Goal: Task Accomplishment & Management: Complete application form

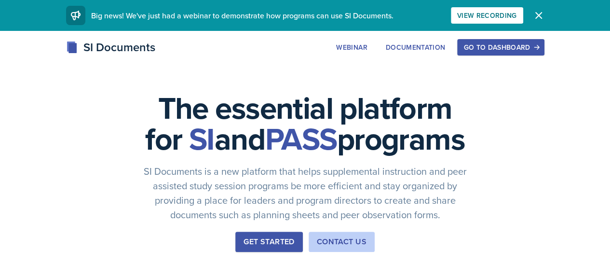
click at [540, 41] on button "Go to Dashboard" at bounding box center [500, 47] width 87 height 16
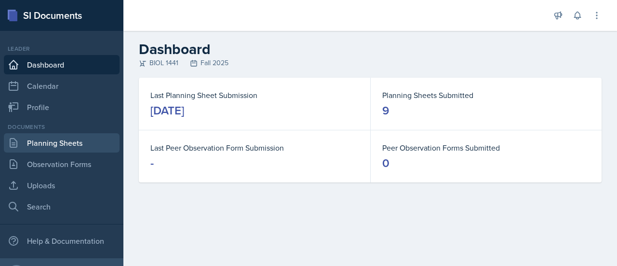
click at [56, 138] on link "Planning Sheets" at bounding box center [62, 142] width 116 height 19
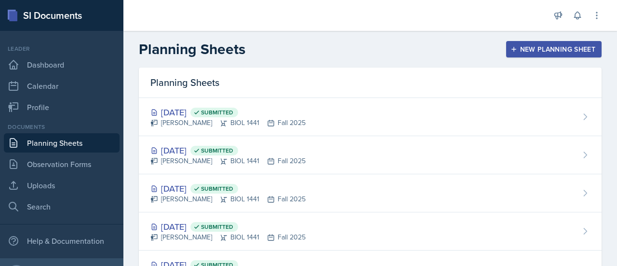
click at [511, 47] on icon "button" at bounding box center [514, 49] width 7 height 7
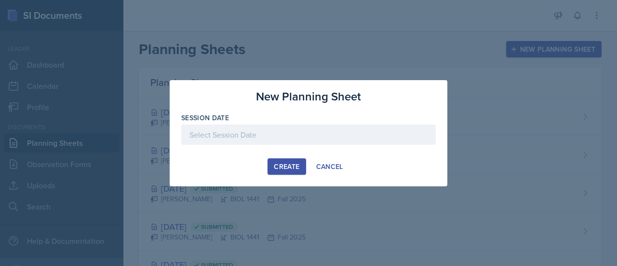
click at [237, 131] on div at bounding box center [308, 134] width 255 height 20
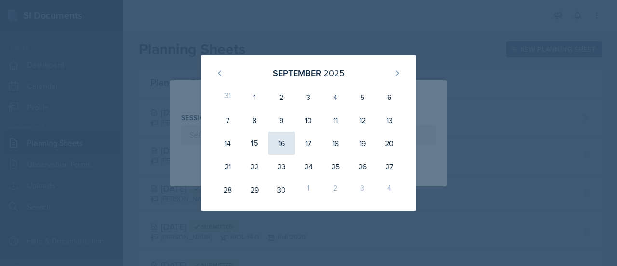
click at [287, 140] on div "16" at bounding box center [281, 143] width 27 height 23
type input "[DATE]"
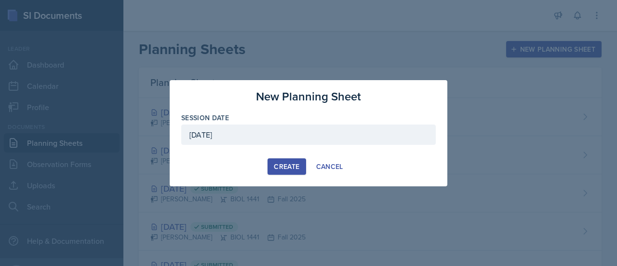
click at [283, 163] on div "Create" at bounding box center [287, 167] width 26 height 8
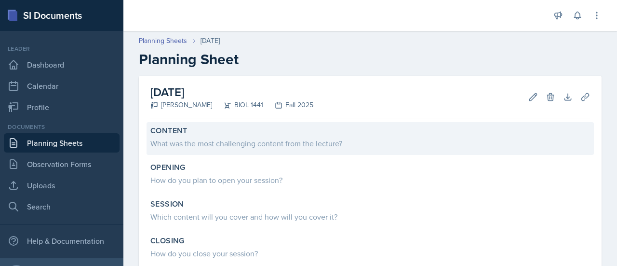
click at [254, 151] on div "Content What was the most challenging content from the lecture?" at bounding box center [371, 138] width 448 height 33
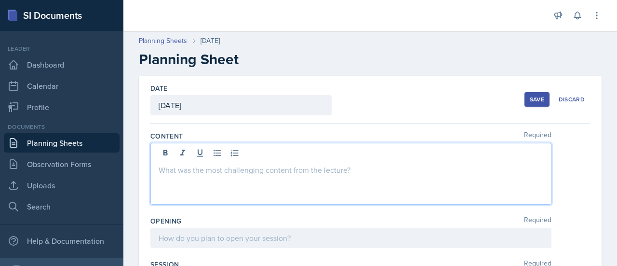
click at [226, 157] on div at bounding box center [350, 174] width 401 height 62
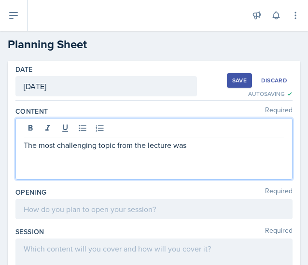
click at [192, 142] on p "The most challenging topic from the lecture was" at bounding box center [154, 145] width 260 height 12
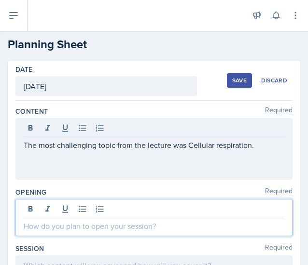
click at [149, 212] on div at bounding box center [153, 217] width 277 height 37
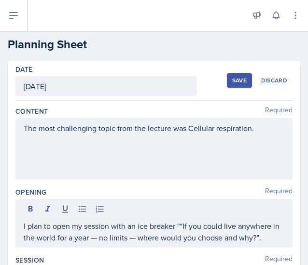
click at [232, 80] on div "Save" at bounding box center [239, 81] width 14 height 8
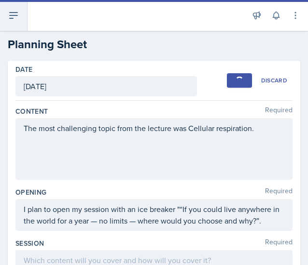
click at [18, 21] on button at bounding box center [13, 15] width 27 height 31
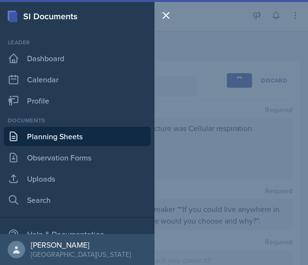
click at [56, 144] on link "Planning Sheets" at bounding box center [77, 136] width 147 height 19
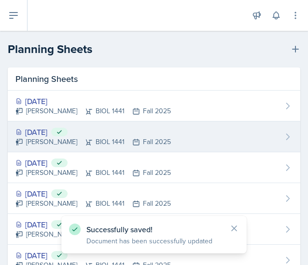
scroll to position [155, 0]
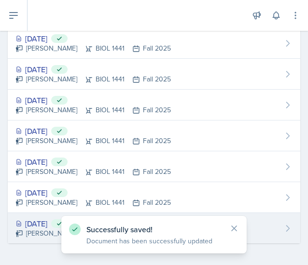
click at [45, 219] on div "[DATE] Submitted" at bounding box center [92, 224] width 155 height 12
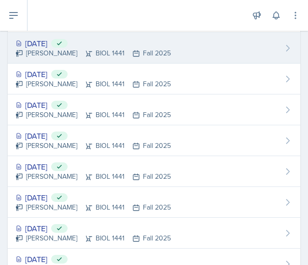
scroll to position [155, 0]
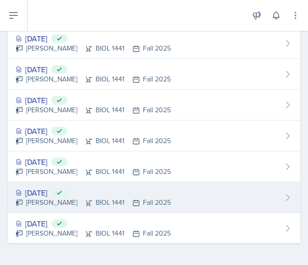
click at [61, 191] on div "[DATE] Submitted" at bounding box center [92, 193] width 155 height 12
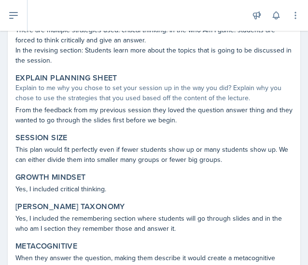
scroll to position [863, 0]
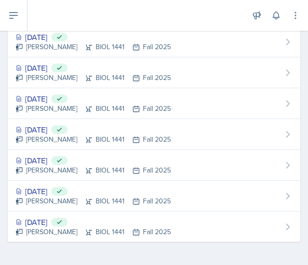
scroll to position [155, 0]
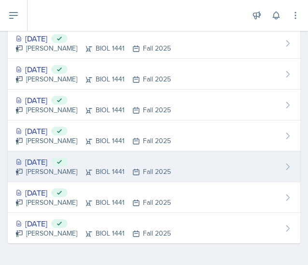
click at [53, 164] on div "[DATE] Submitted" at bounding box center [92, 162] width 155 height 12
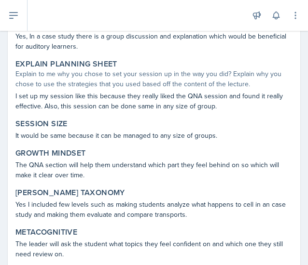
scroll to position [792, 0]
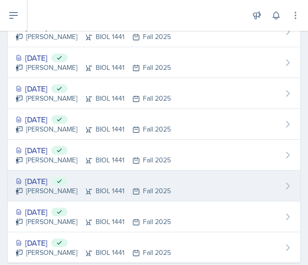
scroll to position [155, 0]
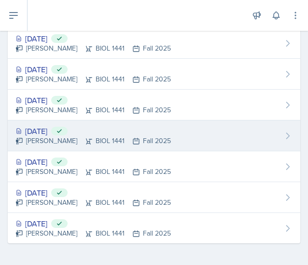
click at [64, 132] on div "[DATE] Submitted" at bounding box center [92, 131] width 155 height 12
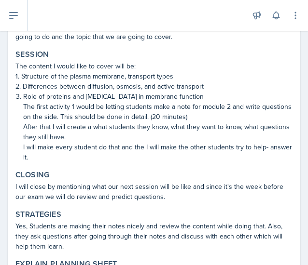
scroll to position [177, 0]
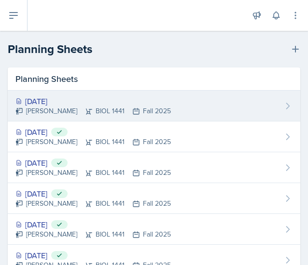
click at [53, 101] on div "[DATE]" at bounding box center [92, 102] width 155 height 12
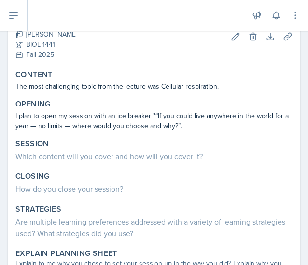
scroll to position [63, 0]
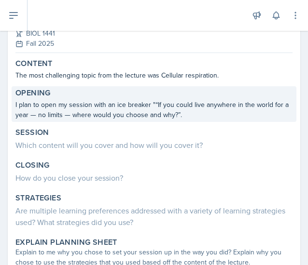
click at [183, 114] on p "I plan to open my session with an ice breaker "“If you could live anywhere in t…" at bounding box center [153, 110] width 277 height 20
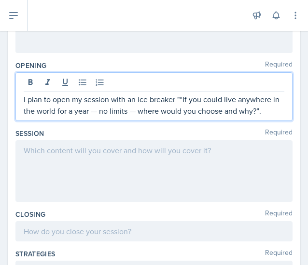
scroll to position [144, 0]
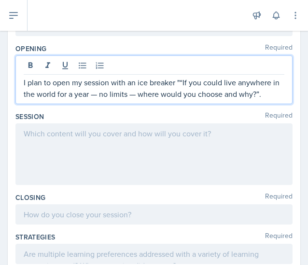
click at [273, 93] on p "I plan to open my session with an ice breaker "“If you could live anywhere in t…" at bounding box center [154, 88] width 260 height 23
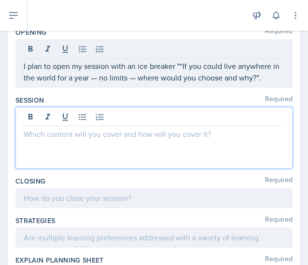
click at [98, 135] on p at bounding box center [154, 134] width 260 height 12
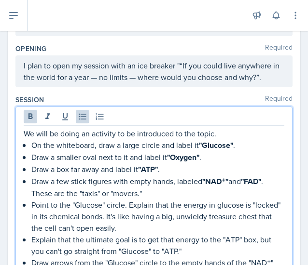
scroll to position [226, 0]
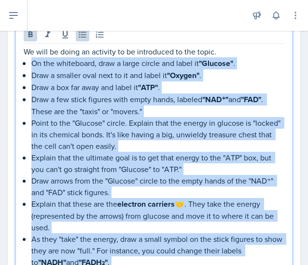
drag, startPoint x: 151, startPoint y: 187, endPoint x: 26, endPoint y: 57, distance: 180.1
click at [26, 57] on div "We will be doing an activity to be introduced to the topic. On the whiteboard, …" at bounding box center [154, 210] width 260 height 328
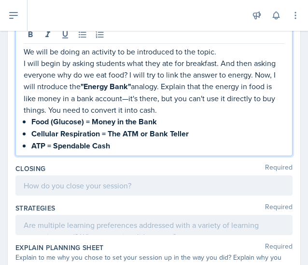
click at [39, 85] on p "I will begin by asking students what they ate for breakfast. And then asking ev…" at bounding box center [154, 86] width 260 height 58
click at [166, 86] on p "I will begin by asking students what they ate for breakfast. And then asking ev…" at bounding box center [154, 86] width 260 height 58
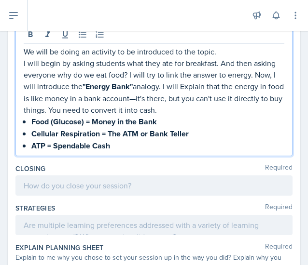
click at [188, 84] on p "I will begin by asking students what they ate for breakfast. And then asking ev…" at bounding box center [154, 86] width 260 height 58
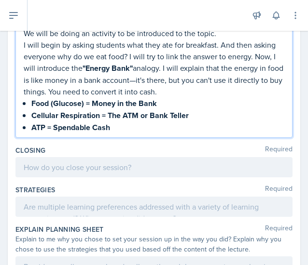
scroll to position [245, 0]
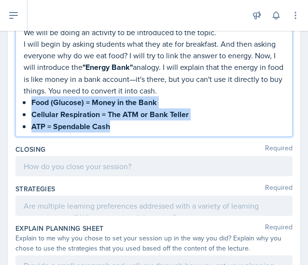
drag, startPoint x: 120, startPoint y: 124, endPoint x: 15, endPoint y: 96, distance: 108.3
click at [15, 96] on div "Date [DATE] [DATE] 31 1 2 3 4 5 6 7 8 9 10 11 12 13 14 15 16 17 18 19 20 21 22 …" at bounding box center [154, 130] width 292 height 628
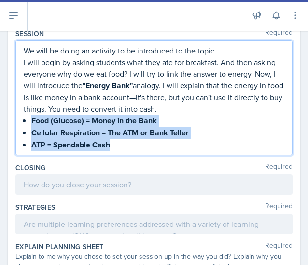
scroll to position [215, 0]
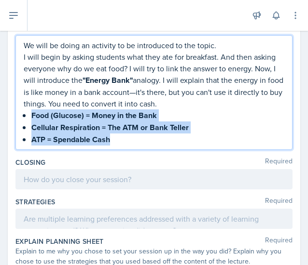
click at [134, 144] on p "ATP = Spendable Cash" at bounding box center [157, 140] width 253 height 12
drag, startPoint x: 121, startPoint y: 137, endPoint x: 33, endPoint y: 111, distance: 91.6
click at [33, 111] on ul "Food (Glucose) = Money in the Bank Cellular Respiration = The ATM or Bank Telle…" at bounding box center [157, 127] width 253 height 36
click at [48, 119] on strong "Food (Glucose) = Money in the Bank" at bounding box center [93, 115] width 125 height 11
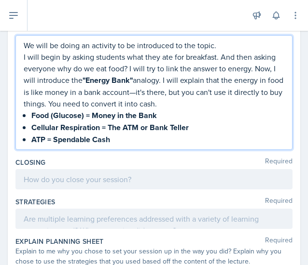
click at [126, 134] on p "ATP = Spendable Cash" at bounding box center [157, 140] width 253 height 12
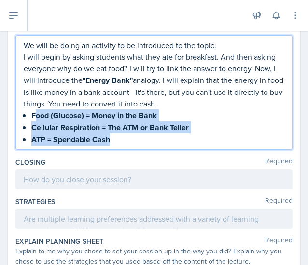
drag, startPoint x: 126, startPoint y: 134, endPoint x: 33, endPoint y: 112, distance: 95.5
click at [33, 112] on ul "Food (Glucose) = Money in the Bank Cellular Respiration = The ATM or Bank Telle…" at bounding box center [157, 127] width 253 height 36
click at [197, 125] on p "Cellular Respiration = The ATM or Bank Teller" at bounding box center [157, 128] width 253 height 12
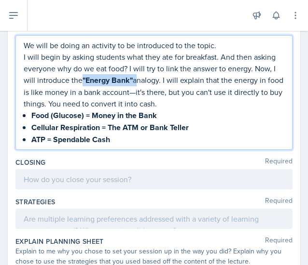
drag, startPoint x: 137, startPoint y: 82, endPoint x: 82, endPoint y: 81, distance: 55.5
click at [82, 81] on p "I will begin by asking students what they ate for breakfast. And then asking ev…" at bounding box center [154, 80] width 260 height 58
click at [102, 78] on strong ""Energy Bank"" at bounding box center [107, 80] width 50 height 11
click at [125, 141] on p "ATP = Spendable Cash" at bounding box center [157, 140] width 253 height 12
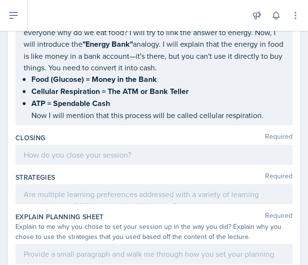
scroll to position [264, 0]
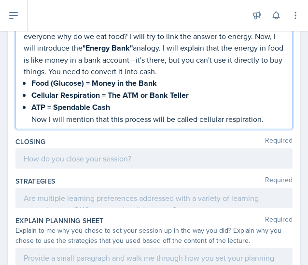
click at [265, 115] on p "Now I will mention that this process will be called cellular respiration." at bounding box center [157, 119] width 253 height 12
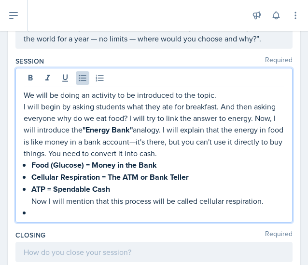
scroll to position [180, 0]
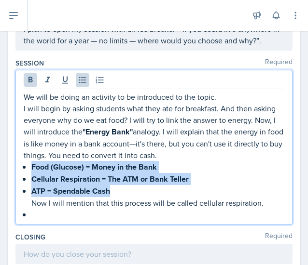
drag, startPoint x: 115, startPoint y: 191, endPoint x: 29, endPoint y: 169, distance: 89.0
click at [29, 169] on div "We will be doing an activity to be introduced to the topic. I will begin by ask…" at bounding box center [154, 155] width 260 height 129
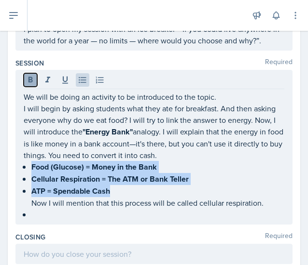
click at [30, 83] on icon at bounding box center [31, 80] width 10 height 10
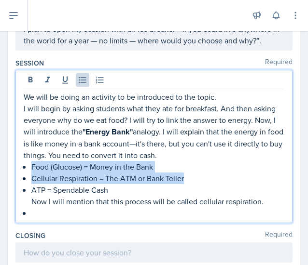
click at [193, 163] on p "Food (Glucose) = Money in the Bank" at bounding box center [157, 167] width 253 height 12
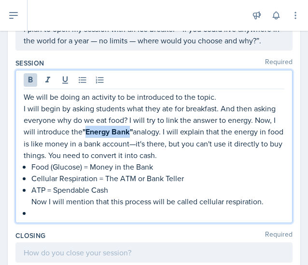
drag, startPoint x: 131, startPoint y: 131, endPoint x: 86, endPoint y: 129, distance: 45.4
click at [86, 129] on strong ""Energy Bank"" at bounding box center [107, 131] width 50 height 11
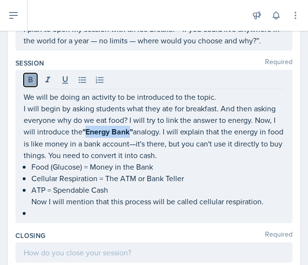
click at [30, 82] on icon at bounding box center [31, 80] width 10 height 10
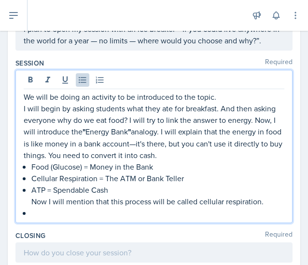
click at [56, 211] on p at bounding box center [157, 213] width 253 height 12
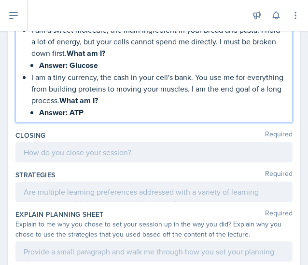
scroll to position [375, 0]
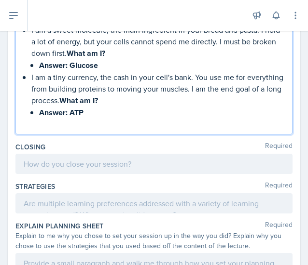
click at [93, 111] on p "Answer: ATP" at bounding box center [161, 113] width 245 height 12
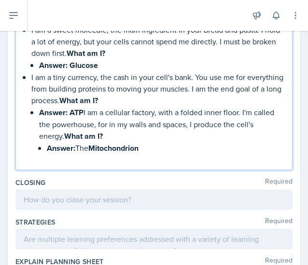
click at [82, 110] on strong "ATP" at bounding box center [76, 112] width 14 height 11
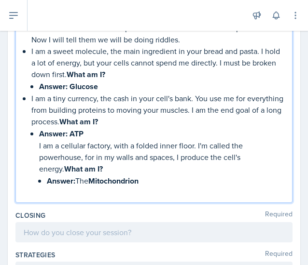
scroll to position [306, 0]
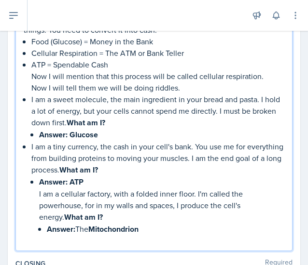
click at [29, 101] on div "We will be doing an activity to be introduced to the topic. I will begin by ask…" at bounding box center [154, 106] width 260 height 281
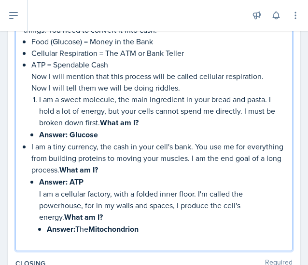
click at [39, 135] on li "Answer: Glucose" at bounding box center [161, 135] width 245 height 12
drag, startPoint x: 101, startPoint y: 135, endPoint x: 34, endPoint y: 134, distance: 67.1
click at [39, 134] on li "Answer: Glucose" at bounding box center [161, 135] width 245 height 12
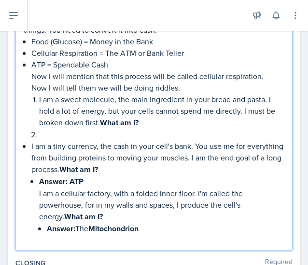
click at [143, 124] on p "I am a sweet molecule, the main ingredient in your bread and pasta. I hold a lo…" at bounding box center [161, 111] width 245 height 35
click at [28, 146] on div "We will be doing an activity to be introduced to the topic. I will begin by ask…" at bounding box center [154, 106] width 260 height 281
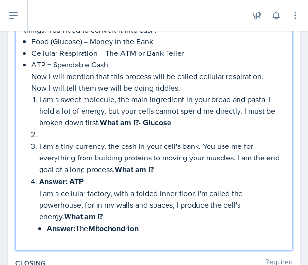
click at [41, 134] on p at bounding box center [161, 135] width 245 height 12
click at [172, 167] on p "I am a tiny currency, the cash in your cell's bank. You use me for everything f…" at bounding box center [161, 157] width 245 height 35
drag, startPoint x: 91, startPoint y: 182, endPoint x: 35, endPoint y: 185, distance: 56.0
click at [35, 185] on li "ATP = Spendable Cash Now I will mention that this process will be called cellul…" at bounding box center [157, 153] width 253 height 188
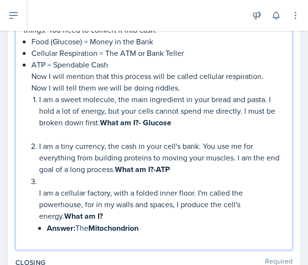
click at [34, 194] on li "ATP = Spendable Cash Now I will mention that this process will be called cellul…" at bounding box center [157, 152] width 253 height 187
click at [39, 176] on p at bounding box center [161, 182] width 245 height 12
click at [36, 188] on li "ATP = Spendable Cash Now I will mention that this process will be called cellul…" at bounding box center [157, 152] width 253 height 187
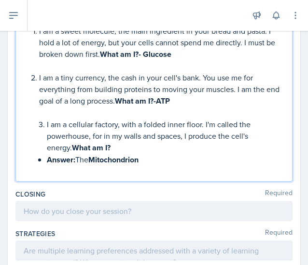
scroll to position [375, 0]
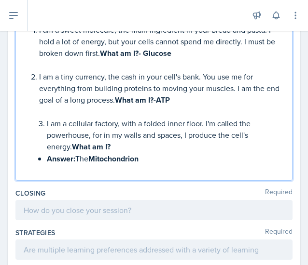
click at [150, 153] on p "Answer: The Mitochondrion" at bounding box center [165, 159] width 237 height 12
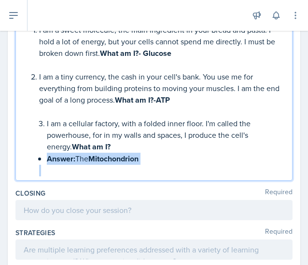
drag, startPoint x: 150, startPoint y: 153, endPoint x: 39, endPoint y: 156, distance: 111.9
click at [47, 156] on li "Answer: The Mitochondrion" at bounding box center [165, 159] width 237 height 12
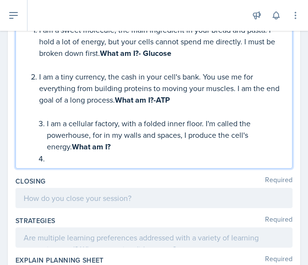
click at [100, 148] on p "I am a cellular factory, with a folded inner floor. I'm called the powerhouse, …" at bounding box center [165, 135] width 237 height 35
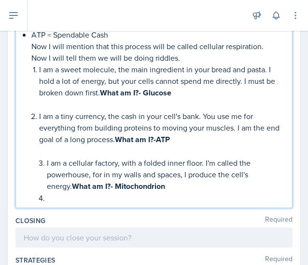
scroll to position [342, 0]
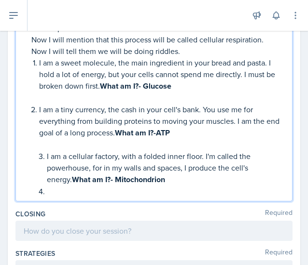
click at [47, 159] on li "I am a cellular factory, with a folded inner floor. I'm called the powerhouse, …" at bounding box center [165, 167] width 237 height 35
click at [36, 156] on li "ATP = Spendable Cash Now I will mention that this process will be called cellul…" at bounding box center [157, 109] width 253 height 175
click at [191, 131] on p "I am a tiny currency, the cash in your cell's bank. You use me for everything f…" at bounding box center [161, 121] width 245 height 35
click at [47, 155] on li "I am a cellular factory, with a folded inner floor. I'm called the powerhouse, …" at bounding box center [165, 167] width 237 height 35
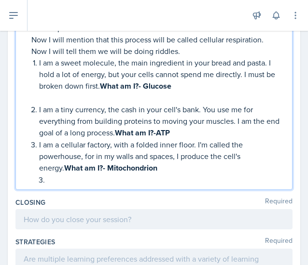
click at [47, 177] on li at bounding box center [165, 180] width 237 height 12
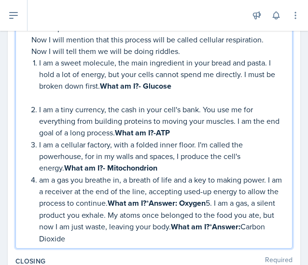
click at [216, 203] on p "am a gas you breathe in, a breath of life and a key to making power. I am a rec…" at bounding box center [161, 209] width 245 height 70
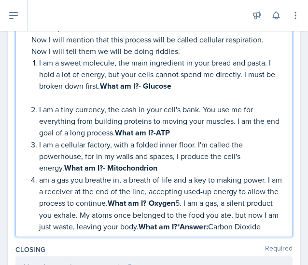
click at [215, 201] on p "am a gas you breathe in, a breath of life and a key to making power. I am a rec…" at bounding box center [161, 203] width 245 height 59
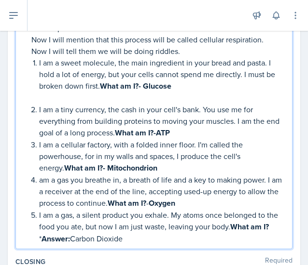
click at [70, 238] on strong "Answer:" at bounding box center [55, 238] width 28 height 11
click at [109, 233] on p "I am a gas, a silent product you exhale. My atoms once belonged to the food you…" at bounding box center [161, 226] width 245 height 35
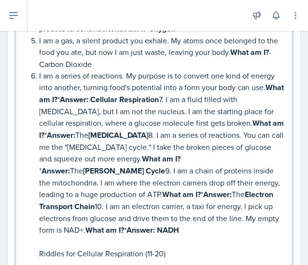
scroll to position [511, 0]
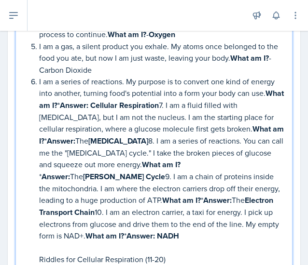
click at [88, 103] on strong "Answer:" at bounding box center [74, 105] width 28 height 11
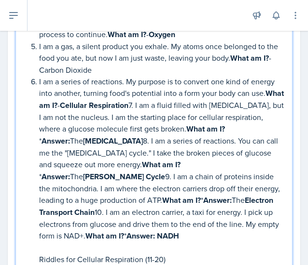
click at [151, 101] on p "I am a series of reactions. My purpose is to convert one kind of energy into an…" at bounding box center [161, 159] width 245 height 166
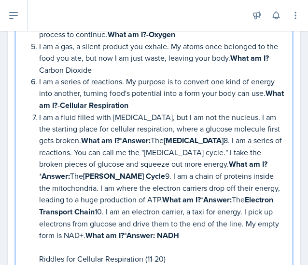
click at [160, 136] on p "I am a fluid filled with [MEDICAL_DATA], but I am not the nucleus. I am the sta…" at bounding box center [161, 176] width 245 height 130
click at [180, 139] on p "I am a fluid filled with [MEDICAL_DATA], but I am not the nucleus. I am the sta…" at bounding box center [161, 176] width 245 height 130
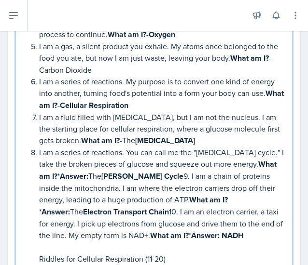
click at [81, 174] on p "I am a series of reactions. You can call me the "[MEDICAL_DATA] cycle." I take …" at bounding box center [161, 194] width 245 height 95
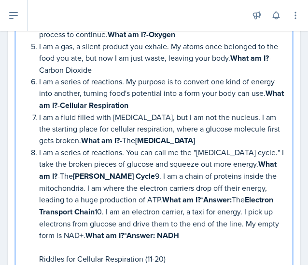
click at [106, 175] on p "I am a series of reactions. You can call me the "[MEDICAL_DATA] cycle." I take …" at bounding box center [161, 194] width 245 height 95
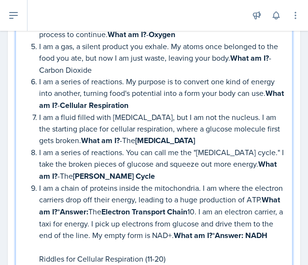
click at [131, 209] on p "I am a chain of proteins inside the mitochondria. I am where the electron carri…" at bounding box center [161, 211] width 245 height 59
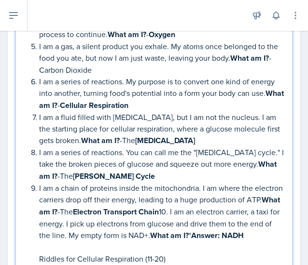
click at [202, 208] on p "I am a chain of proteins inside the mitochondria. I am where the electron carri…" at bounding box center [161, 211] width 245 height 59
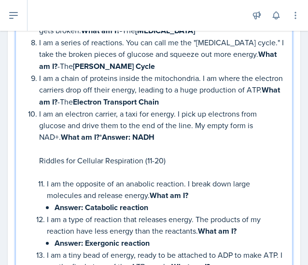
scroll to position [622, 0]
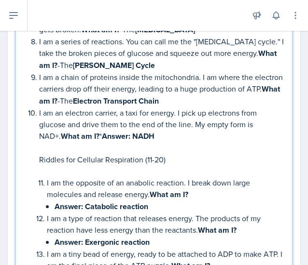
click at [113, 135] on p "I am an electron carrier, a taxi for energy. I pick up electrons from glucose a…" at bounding box center [161, 124] width 245 height 35
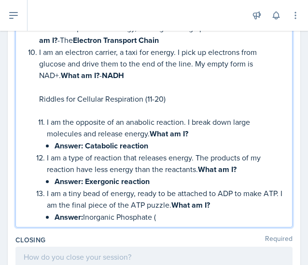
scroll to position [711, 0]
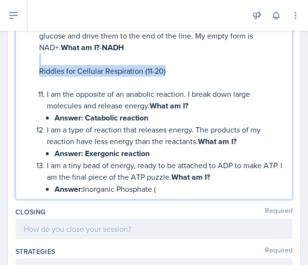
drag, startPoint x: 174, startPoint y: 65, endPoint x: 37, endPoint y: 60, distance: 137.1
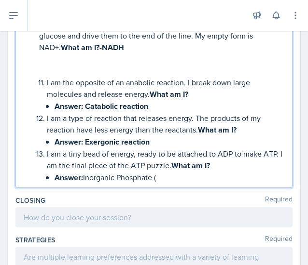
click at [42, 69] on p at bounding box center [161, 71] width 245 height 12
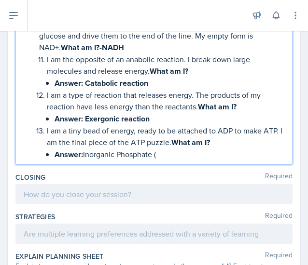
click at [85, 80] on strong "Catabolic reaction" at bounding box center [116, 83] width 63 height 11
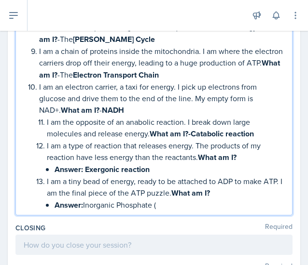
scroll to position [646, 0]
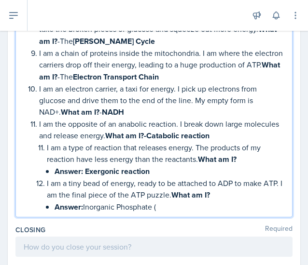
click at [47, 145] on li "I am a type of reaction that releases energy. The products of my reaction have …" at bounding box center [165, 160] width 237 height 36
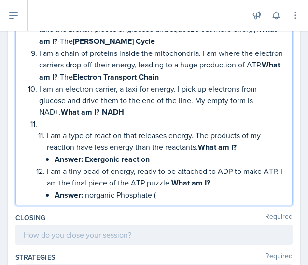
click at [40, 123] on p at bounding box center [161, 124] width 245 height 12
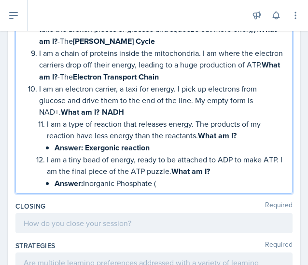
click at [47, 123] on li "I am a type of reaction that releases energy. The products of my reaction have …" at bounding box center [165, 136] width 237 height 36
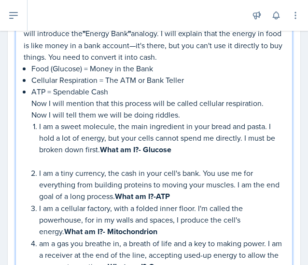
scroll to position [279, 0]
click at [43, 164] on p at bounding box center [161, 162] width 245 height 12
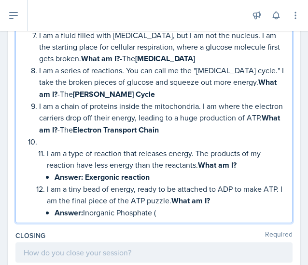
scroll to position [583, 0]
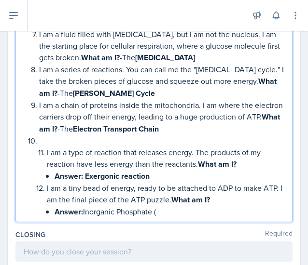
click at [42, 135] on p at bounding box center [161, 141] width 245 height 12
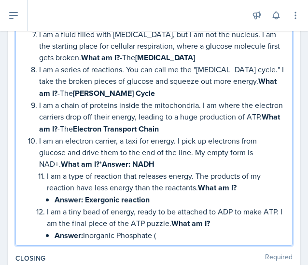
click at [113, 161] on p "I am an electron carrier, a taxi for energy. I pick up electrons from glucose a…" at bounding box center [161, 152] width 245 height 35
click at [47, 178] on li "I am a type of reaction that releases energy. The products of my reaction have …" at bounding box center [165, 188] width 237 height 36
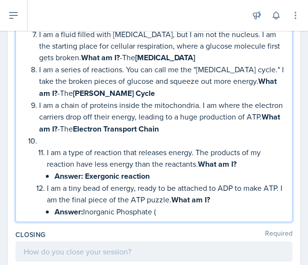
click at [44, 139] on p at bounding box center [161, 141] width 245 height 12
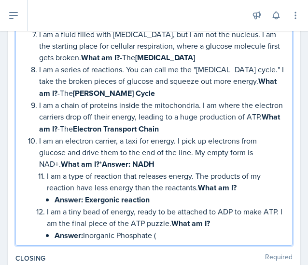
click at [113, 163] on p "I am an electron carrier, a taxi for energy. I pick up electrons from glucose a…" at bounding box center [161, 152] width 245 height 35
click at [83, 195] on p "Answer: Exergonic reaction" at bounding box center [170, 200] width 230 height 12
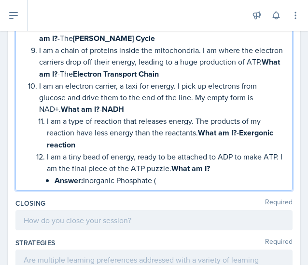
scroll to position [641, 0]
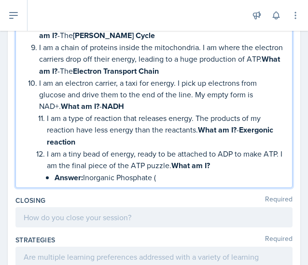
click at [163, 172] on p "Answer: Inorganic Phosphate (" at bounding box center [170, 178] width 230 height 12
click at [85, 172] on p "Answer: Inorganic Phosphate (" at bounding box center [170, 178] width 230 height 12
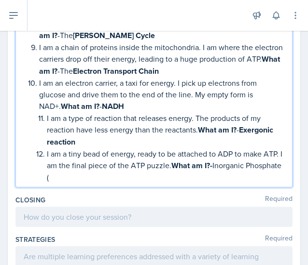
click at [94, 171] on p "I am a tiny bead of energy, ready to be attached to ADP to make ATP. I am the f…" at bounding box center [165, 165] width 237 height 35
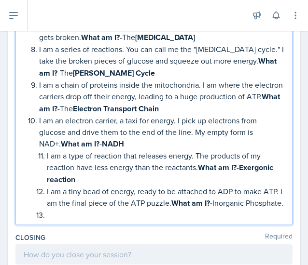
scroll to position [603, 0]
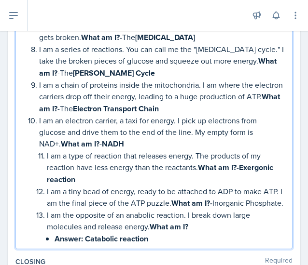
click at [83, 245] on p "Answer: Catabolic reaction" at bounding box center [170, 239] width 230 height 12
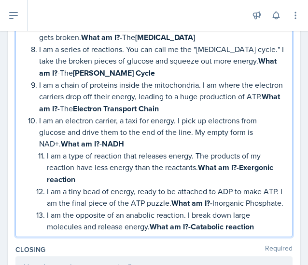
click at [271, 233] on p "I am the opposite of an anabolic reaction. I break down large molecules and rel…" at bounding box center [165, 221] width 237 height 24
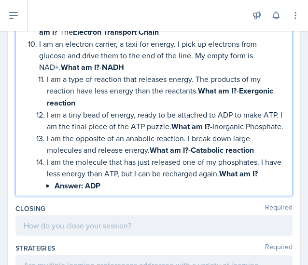
scroll to position [683, 0]
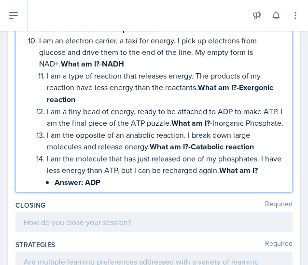
click at [84, 189] on p "Answer: ADP" at bounding box center [170, 183] width 230 height 12
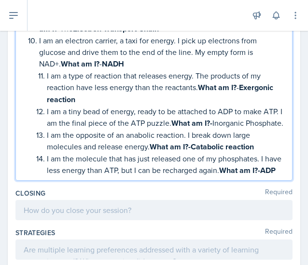
click at [79, 177] on p "I am the molecule that has just released one of my phosphates. I have less ener…" at bounding box center [165, 165] width 237 height 24
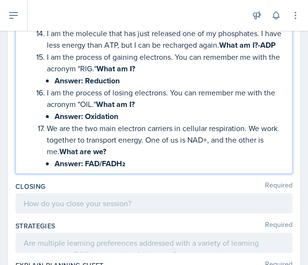
scroll to position [817, 0]
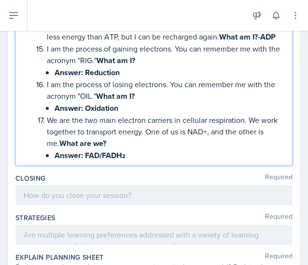
click at [84, 162] on p "Answer: FAD/FADH₂" at bounding box center [170, 156] width 230 height 12
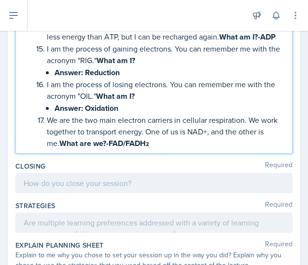
click at [82, 114] on strong "Answer:" at bounding box center [69, 108] width 28 height 11
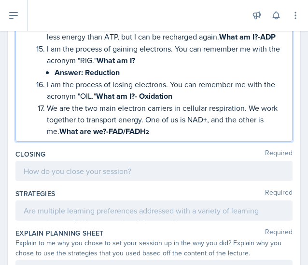
click at [85, 78] on strong "Reduction" at bounding box center [102, 72] width 35 height 11
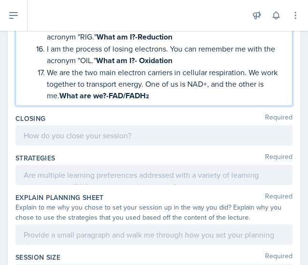
scroll to position [843, 0]
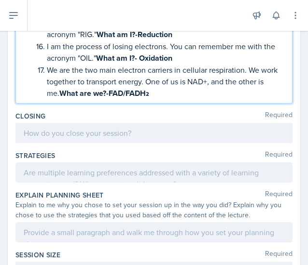
click at [173, 99] on p "We are the two main electron carriers in cellular respiration. We work together…" at bounding box center [165, 81] width 237 height 35
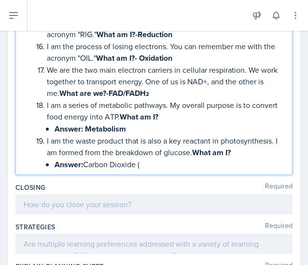
click at [85, 135] on strong "Metabolism" at bounding box center [105, 128] width 41 height 11
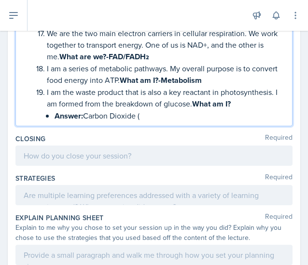
scroll to position [885, 0]
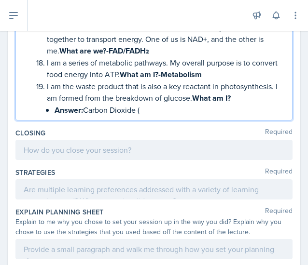
click at [85, 116] on p "Answer: Carbon Dioxide (" at bounding box center [170, 110] width 230 height 12
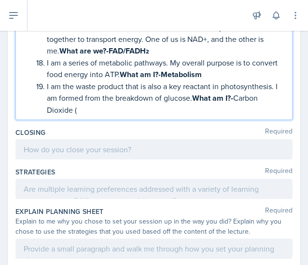
click at [82, 116] on p "I am the waste product that is also a key reactant in photosynthesis. I am form…" at bounding box center [165, 98] width 237 height 35
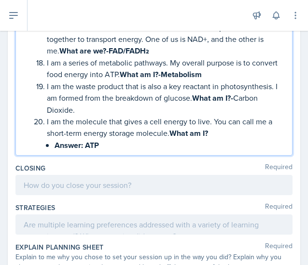
click at [83, 151] on p "Answer: ATP" at bounding box center [170, 145] width 230 height 12
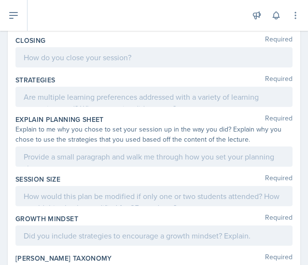
scroll to position [996, 0]
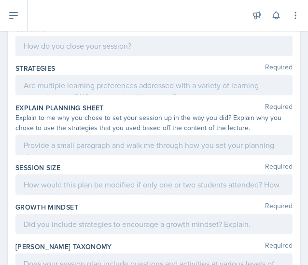
click at [87, 52] on p at bounding box center [154, 46] width 260 height 12
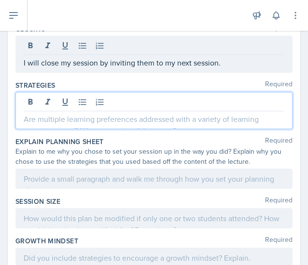
click at [52, 122] on div at bounding box center [153, 110] width 277 height 37
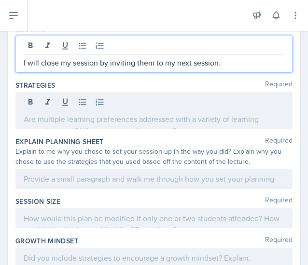
click at [236, 68] on p "I will close my session by inviting them to my next session." at bounding box center [154, 63] width 260 height 12
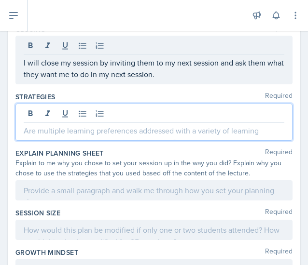
click at [118, 128] on div at bounding box center [153, 122] width 277 height 37
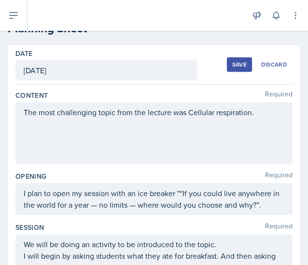
scroll to position [14, 0]
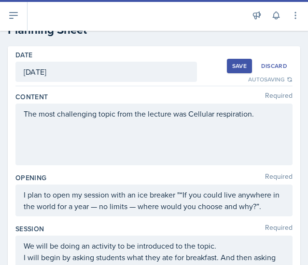
click at [238, 69] on div "Save" at bounding box center [239, 66] width 14 height 8
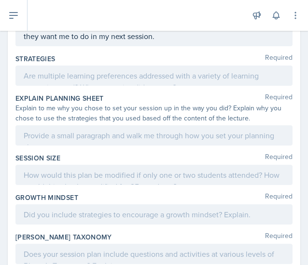
scroll to position [1017, 0]
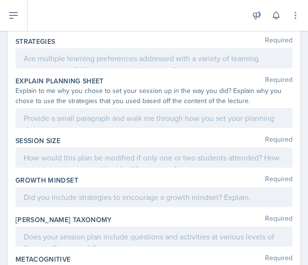
click at [106, 64] on p at bounding box center [154, 59] width 260 height 12
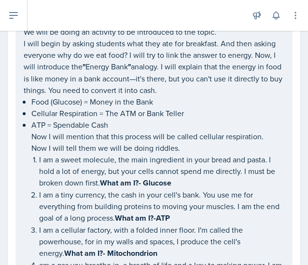
scroll to position [0, 0]
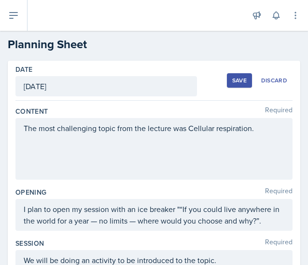
click at [232, 77] on div "Save" at bounding box center [239, 81] width 14 height 8
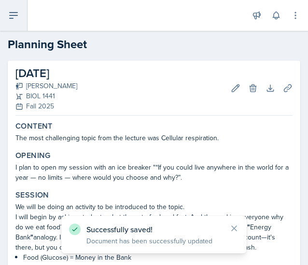
click at [8, 14] on icon at bounding box center [14, 16] width 12 height 12
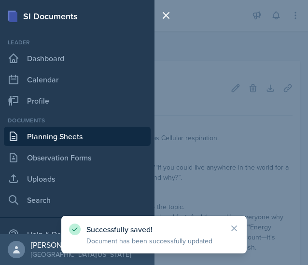
click at [50, 139] on link "Planning Sheets" at bounding box center [77, 136] width 147 height 19
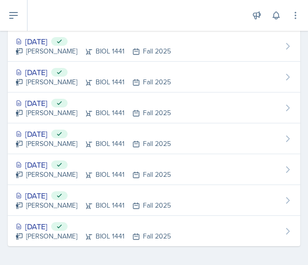
scroll to position [155, 0]
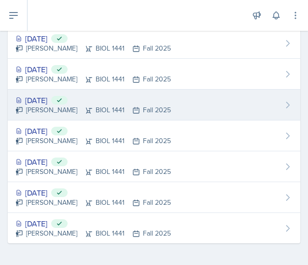
click at [59, 95] on div "[DATE] Submitted" at bounding box center [92, 101] width 155 height 12
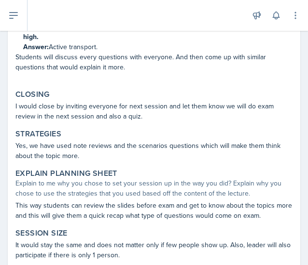
scroll to position [485, 0]
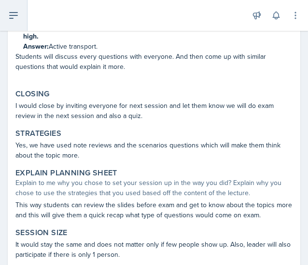
click at [11, 18] on icon at bounding box center [14, 16] width 8 height 6
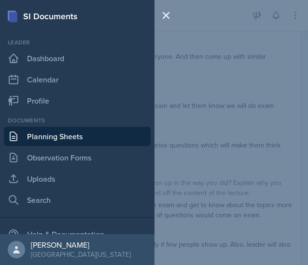
click at [55, 137] on link "Planning Sheets" at bounding box center [77, 136] width 147 height 19
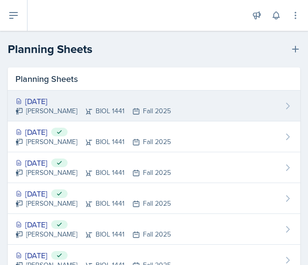
click at [58, 101] on div "[DATE]" at bounding box center [92, 102] width 155 height 12
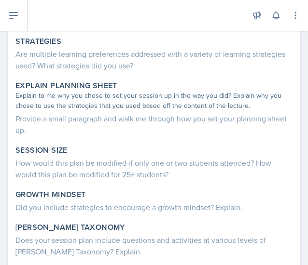
scroll to position [780, 0]
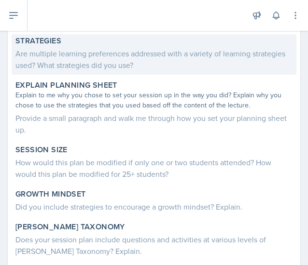
click at [81, 65] on div "Are multiple learning preferences addressed with a variety of learning strategi…" at bounding box center [153, 59] width 277 height 23
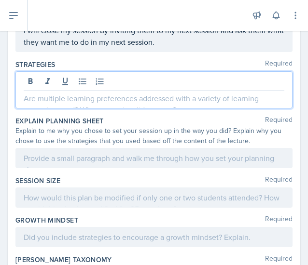
click at [60, 98] on div at bounding box center [153, 89] width 277 height 37
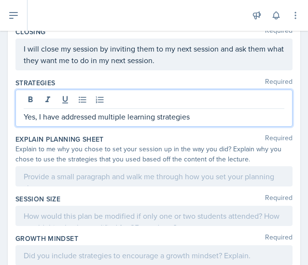
scroll to position [994, 0]
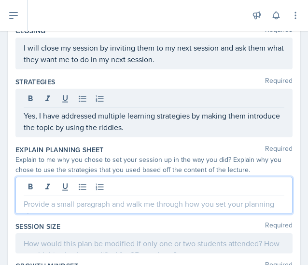
click at [105, 203] on div at bounding box center [153, 195] width 277 height 37
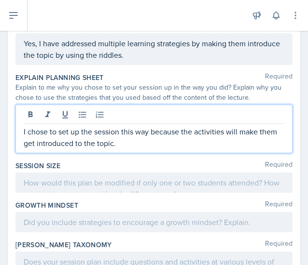
scroll to position [1050, 0]
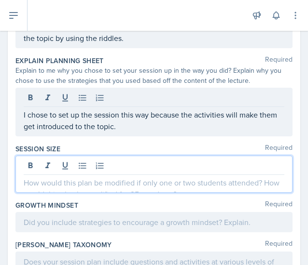
click at [80, 189] on p at bounding box center [154, 183] width 260 height 12
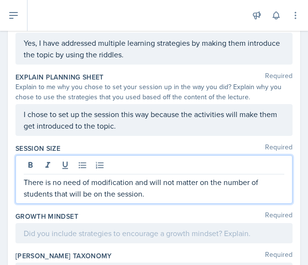
scroll to position [1155, 0]
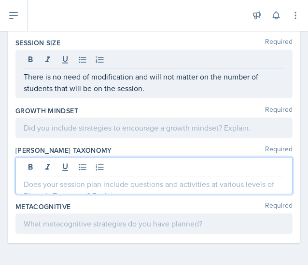
click at [65, 188] on div at bounding box center [153, 175] width 277 height 37
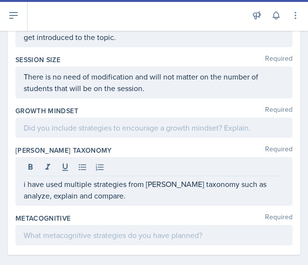
scroll to position [1167, 0]
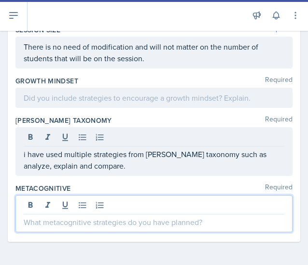
click at [89, 227] on p at bounding box center [154, 223] width 260 height 12
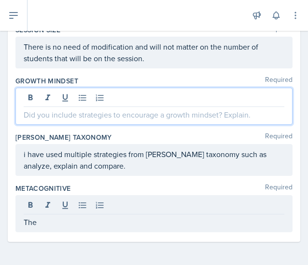
click at [85, 115] on p at bounding box center [154, 115] width 260 height 12
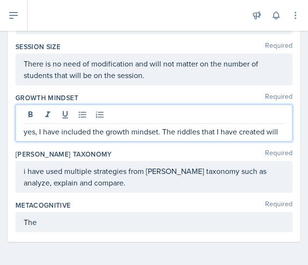
scroll to position [1178, 0]
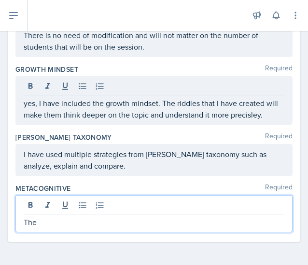
click at [45, 225] on div "The" at bounding box center [153, 213] width 277 height 37
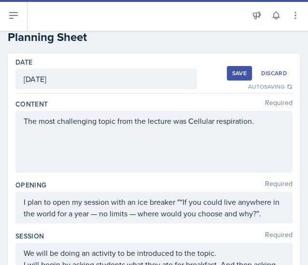
scroll to position [0, 0]
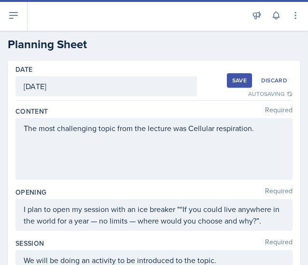
click at [233, 77] on div "Save" at bounding box center [239, 81] width 14 height 8
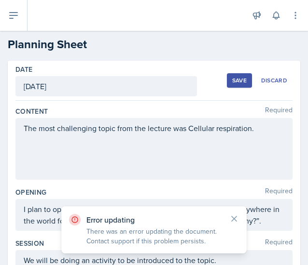
click at [232, 77] on div "Save" at bounding box center [239, 81] width 14 height 8
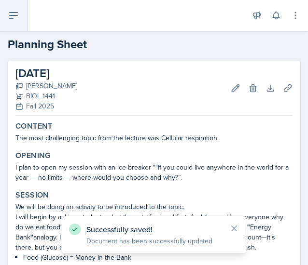
click at [8, 8] on button at bounding box center [13, 15] width 27 height 31
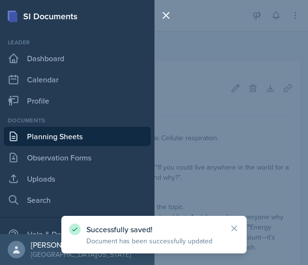
click at [63, 131] on link "Planning Sheets" at bounding box center [77, 136] width 147 height 19
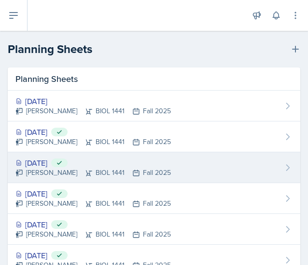
click at [65, 165] on div "[DATE] Submitted" at bounding box center [92, 163] width 155 height 12
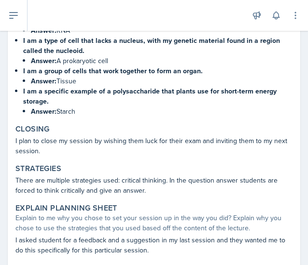
scroll to position [863, 0]
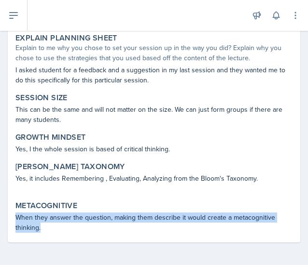
drag, startPoint x: 15, startPoint y: 217, endPoint x: 46, endPoint y: 233, distance: 35.0
click at [46, 233] on div "Metacognitive When they answer the question, making them describe it would crea…" at bounding box center [154, 217] width 285 height 36
copy p "When they answer the question, making them describe it would create a metacogni…"
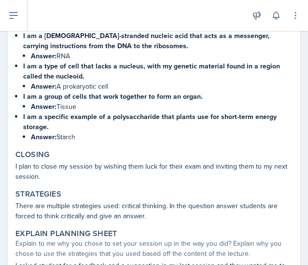
scroll to position [647, 0]
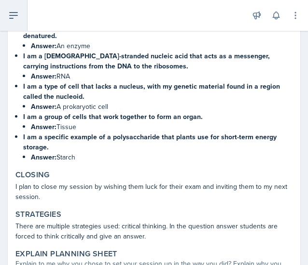
click at [15, 13] on icon at bounding box center [14, 16] width 12 height 12
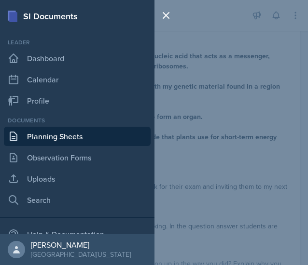
click at [56, 131] on link "Planning Sheets" at bounding box center [77, 136] width 147 height 19
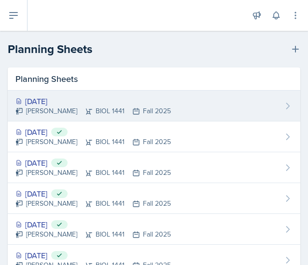
click at [62, 101] on div "[DATE]" at bounding box center [92, 102] width 155 height 12
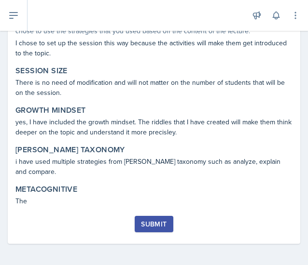
scroll to position [862, 0]
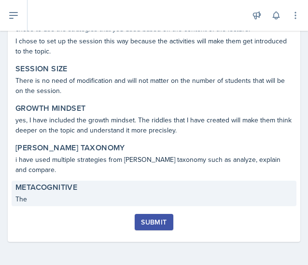
click at [62, 195] on p "The" at bounding box center [153, 199] width 277 height 10
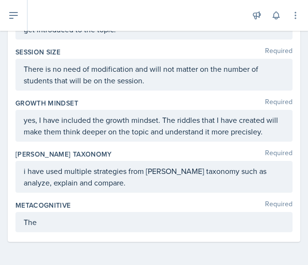
scroll to position [1178, 0]
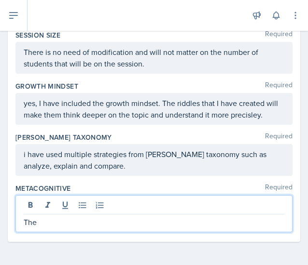
click at [54, 220] on p "The" at bounding box center [154, 223] width 260 height 12
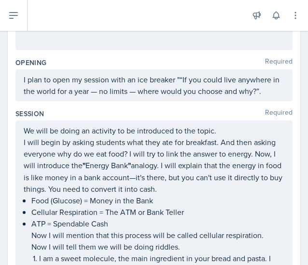
scroll to position [0, 0]
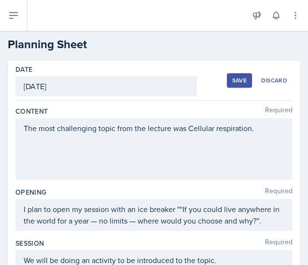
click at [236, 82] on div "Save" at bounding box center [239, 81] width 14 height 8
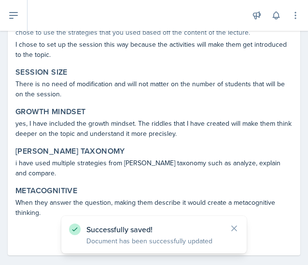
scroll to position [872, 0]
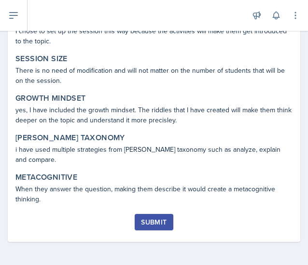
click at [153, 219] on div "Submit" at bounding box center [154, 223] width 26 height 8
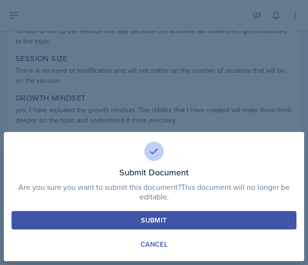
click at [161, 223] on div "Submit" at bounding box center [154, 221] width 26 height 10
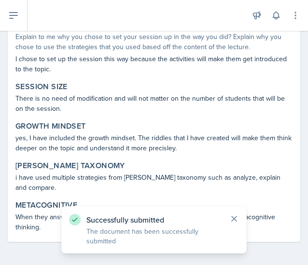
click at [233, 215] on icon at bounding box center [234, 219] width 10 height 10
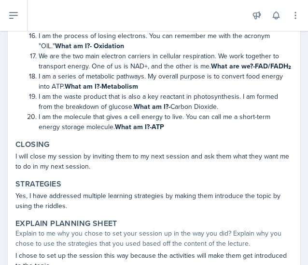
scroll to position [612, 0]
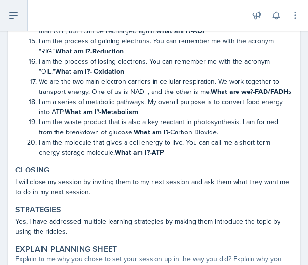
click at [16, 18] on icon at bounding box center [14, 16] width 12 height 12
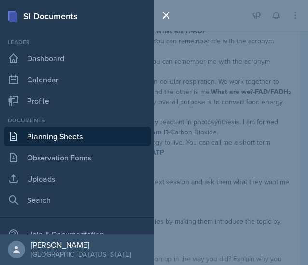
click at [49, 129] on link "Planning Sheets" at bounding box center [77, 136] width 147 height 19
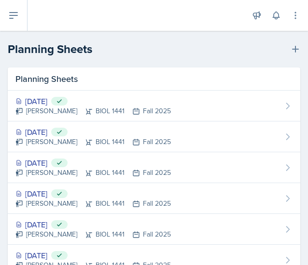
scroll to position [155, 0]
